Goal: Obtain resource: Obtain resource

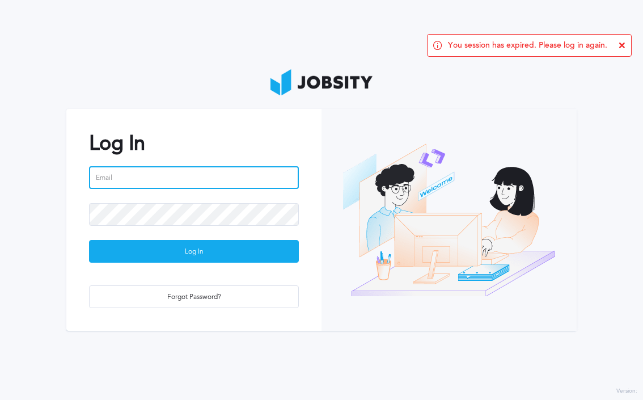
click at [188, 180] on input "email" at bounding box center [194, 177] width 210 height 23
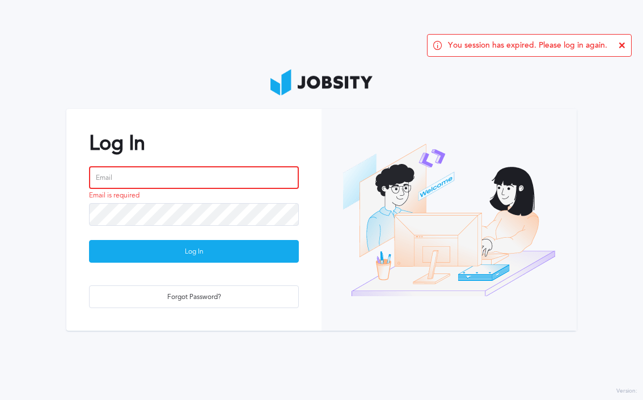
type input "[PERSON_NAME][EMAIL_ADDRESS][DOMAIN_NAME]"
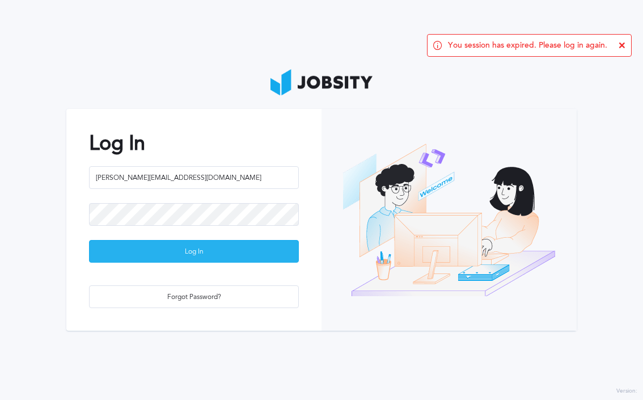
click at [201, 247] on div "Log In" at bounding box center [194, 252] width 209 height 23
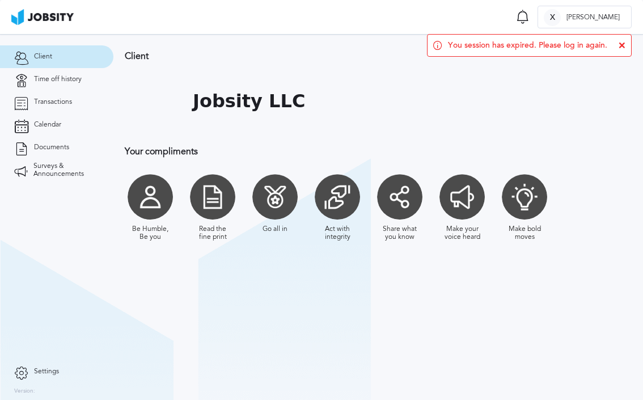
click at [398, 197] on div at bounding box center [399, 196] width 45 height 45
click at [397, 197] on div at bounding box center [399, 196] width 45 height 45
click at [399, 205] on div at bounding box center [399, 196] width 45 height 45
click at [621, 46] on icon at bounding box center [622, 45] width 7 height 7
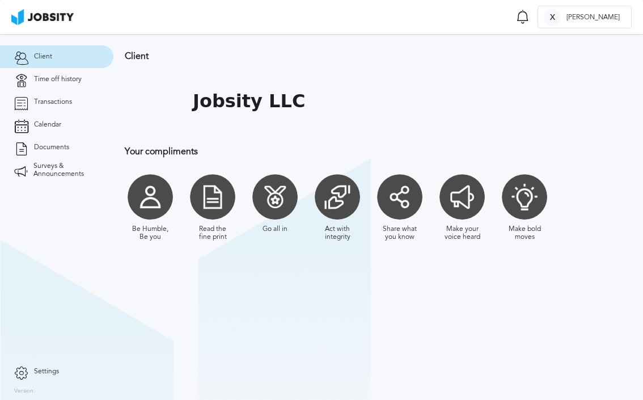
click at [410, 195] on div at bounding box center [399, 196] width 45 height 45
click at [531, 200] on div at bounding box center [524, 196] width 45 height 45
click at [142, 199] on div at bounding box center [150, 196] width 45 height 45
click at [218, 200] on div at bounding box center [212, 196] width 45 height 45
click at [271, 193] on div at bounding box center [274, 196] width 45 height 45
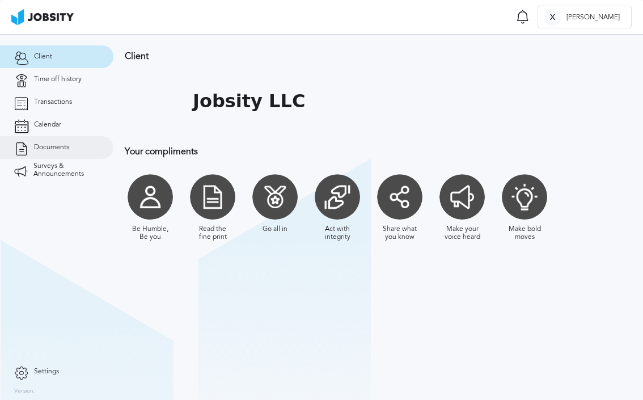
click at [60, 144] on span "Documents" at bounding box center [51, 148] width 35 height 8
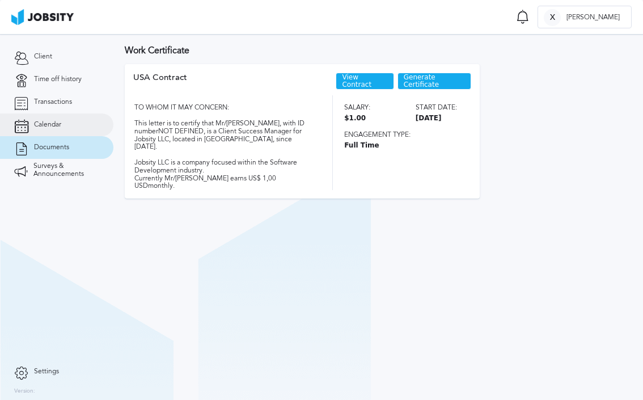
click at [64, 124] on link "Calendar" at bounding box center [56, 124] width 113 height 23
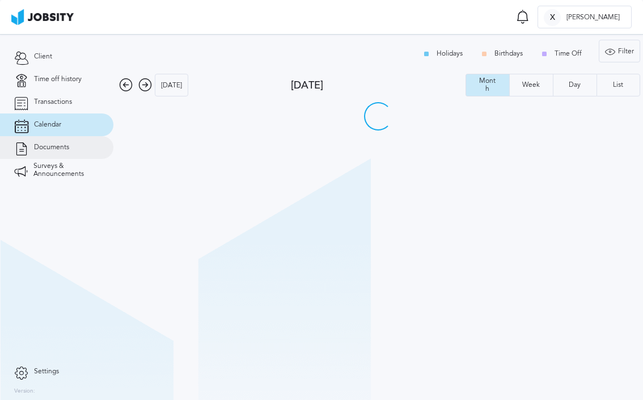
click at [60, 150] on span "Documents" at bounding box center [51, 148] width 35 height 8
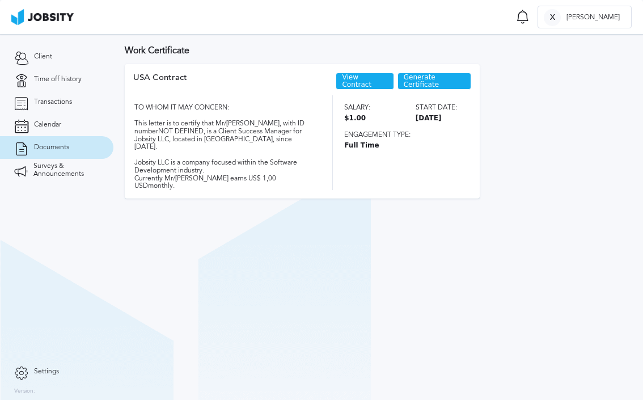
click at [422, 86] on span "Generate Certificate" at bounding box center [434, 82] width 61 height 16
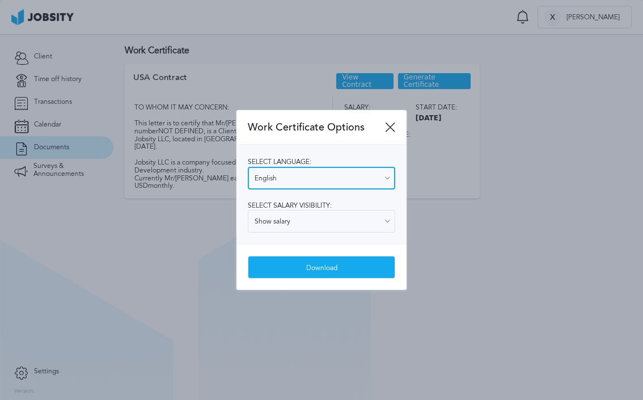
click at [331, 181] on input "English" at bounding box center [321, 178] width 147 height 23
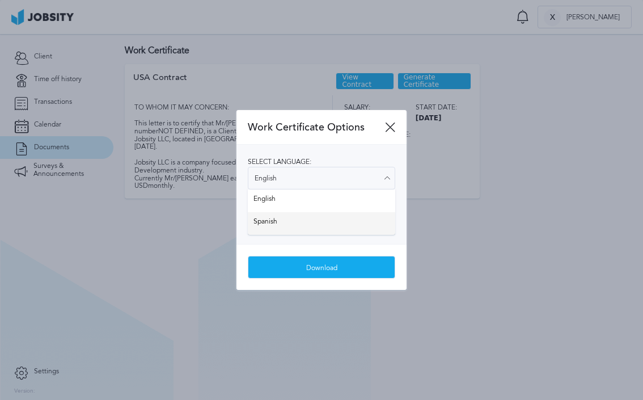
type input "Spanish"
click at [296, 222] on div "Select language: Spanish English Spanish Select salary visibility: Show salary …" at bounding box center [322, 194] width 170 height 99
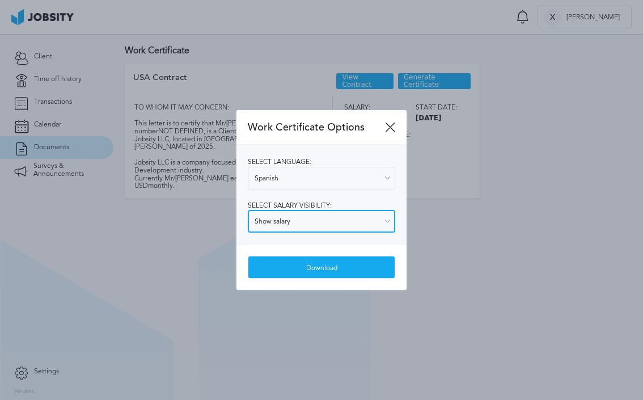
click at [296, 222] on input "Show salary" at bounding box center [321, 221] width 147 height 23
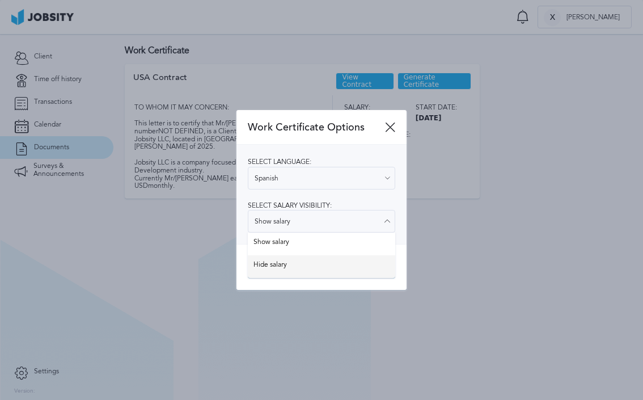
type input "Hide salary"
click at [283, 274] on div "Work Certificate Options Select language: Spanish English Spanish Select salary…" at bounding box center [322, 200] width 170 height 180
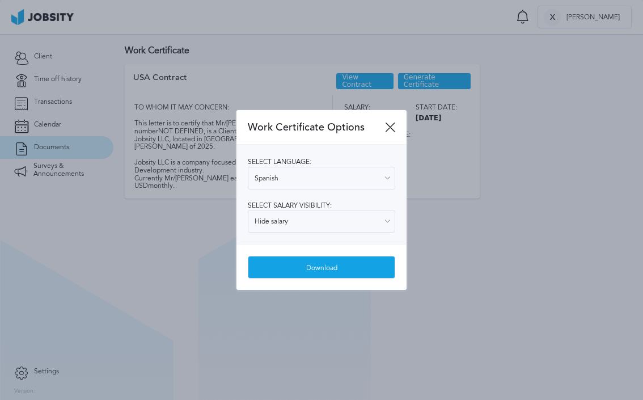
click at [291, 267] on div "Download" at bounding box center [321, 267] width 146 height 23
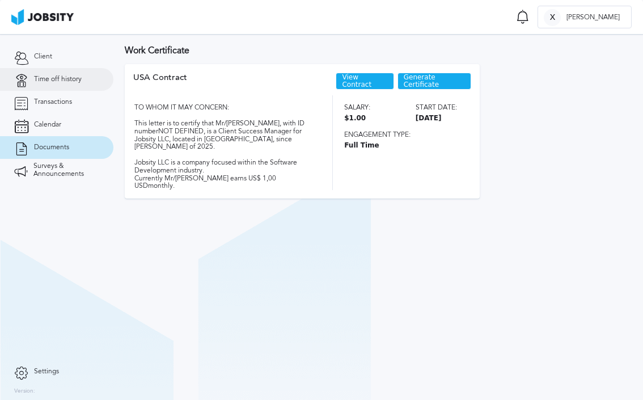
click at [47, 77] on span "Time off history" at bounding box center [58, 79] width 48 height 8
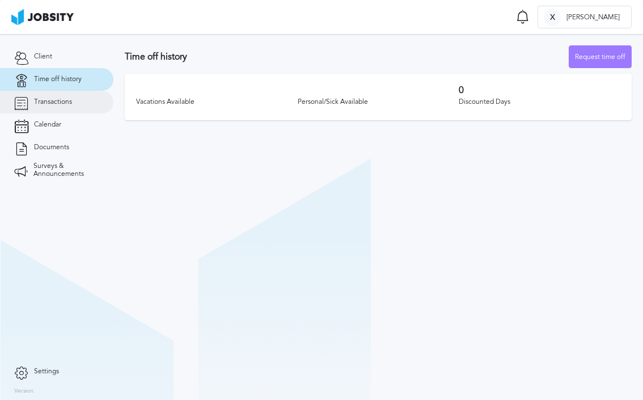
click at [45, 99] on span "Transactions" at bounding box center [53, 102] width 38 height 8
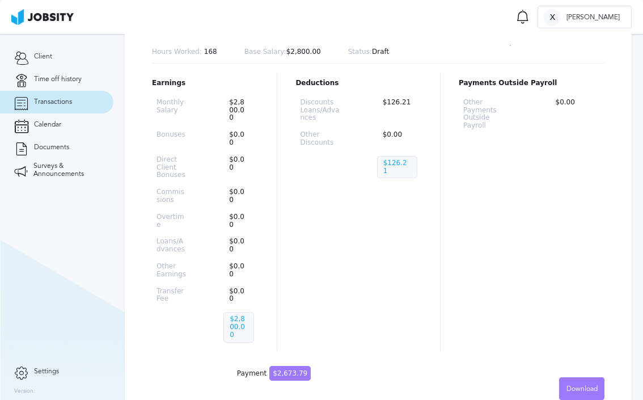
scroll to position [169, 0]
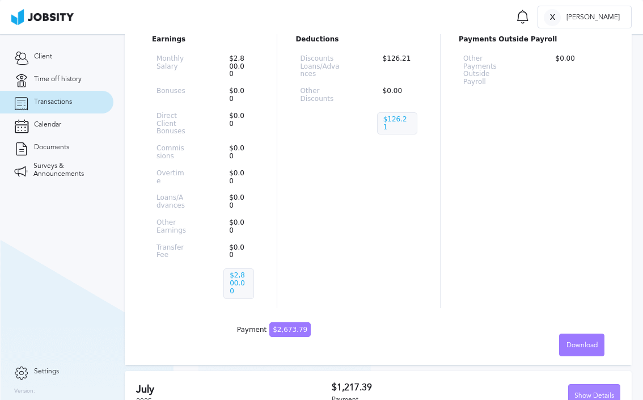
click at [590, 385] on div "Show Details" at bounding box center [594, 396] width 51 height 23
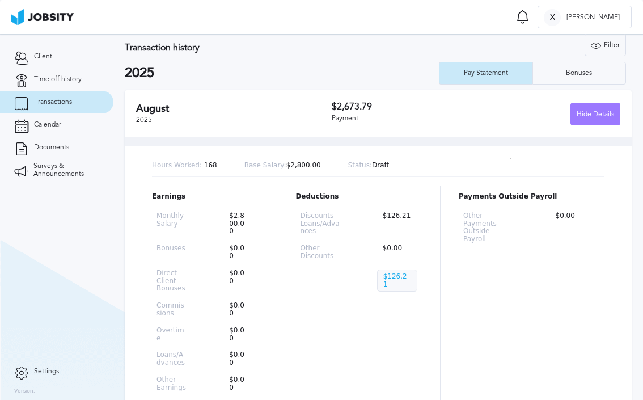
scroll to position [12, 0]
